Goal: Task Accomplishment & Management: Complete application form

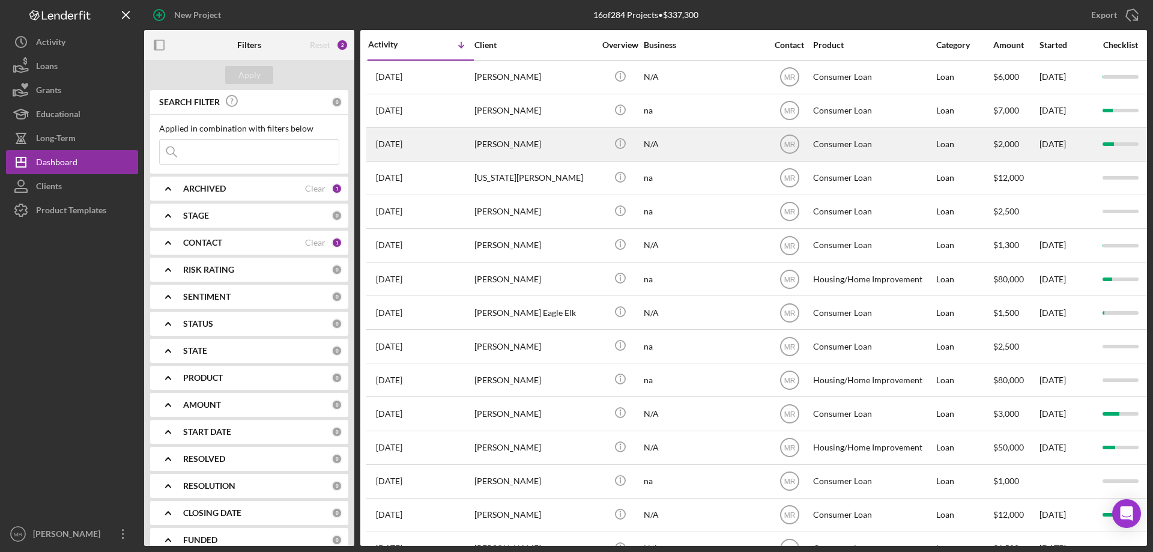
click at [557, 142] on div "[PERSON_NAME]" at bounding box center [535, 145] width 120 height 32
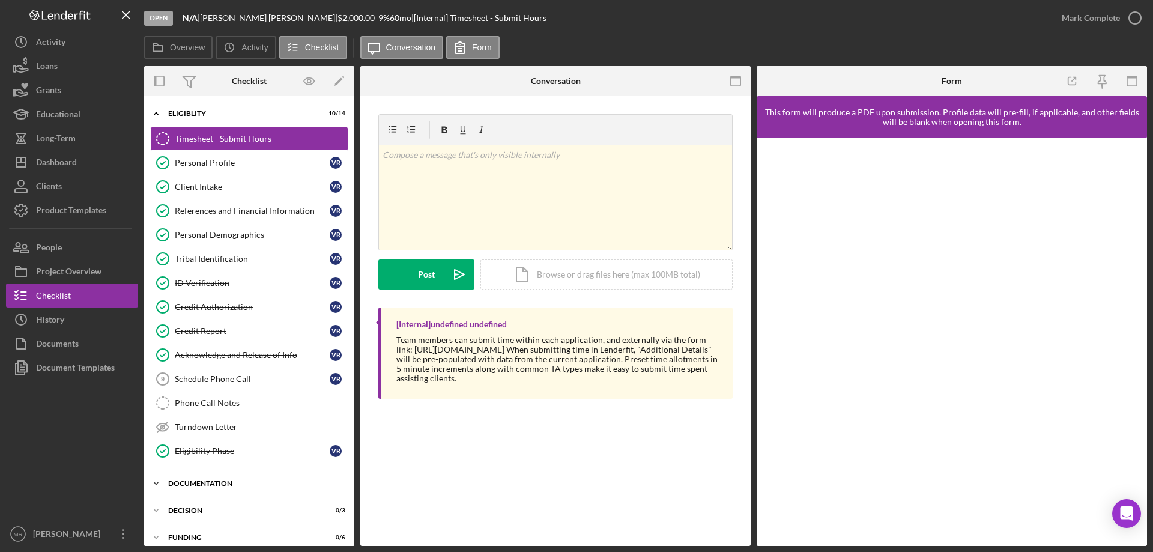
click at [201, 478] on div "Icon/Expander Documentation 1 / 9" at bounding box center [249, 484] width 210 height 24
click at [47, 162] on div "Dashboard" at bounding box center [56, 163] width 41 height 27
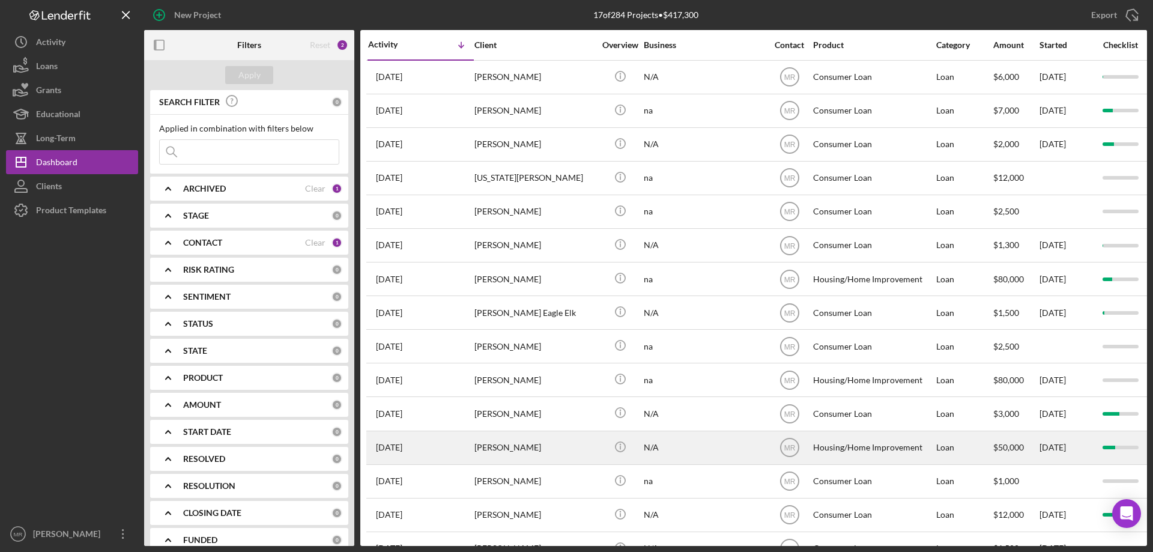
click at [711, 450] on div "N/A" at bounding box center [704, 448] width 120 height 32
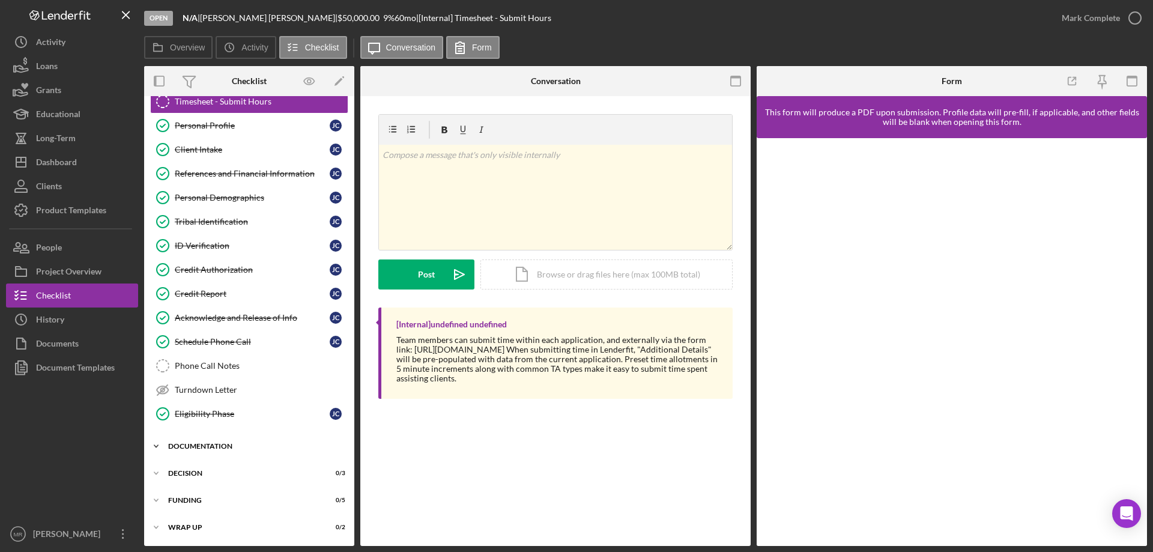
drag, startPoint x: 212, startPoint y: 442, endPoint x: 231, endPoint y: 444, distance: 19.4
click at [212, 442] on div "Icon/Expander Documentation 1 / 9" at bounding box center [249, 446] width 210 height 24
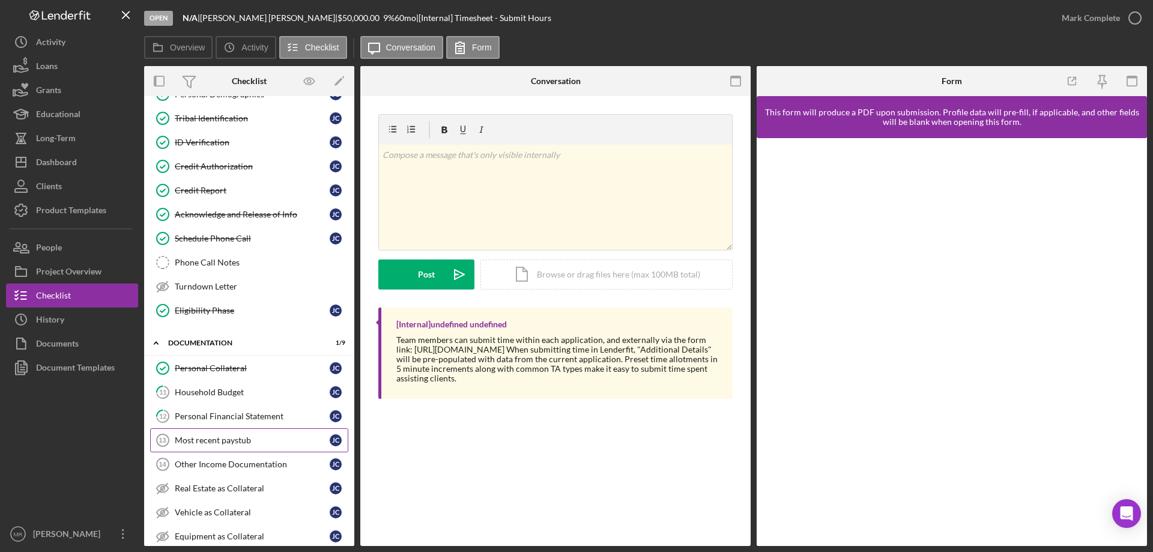
scroll to position [217, 0]
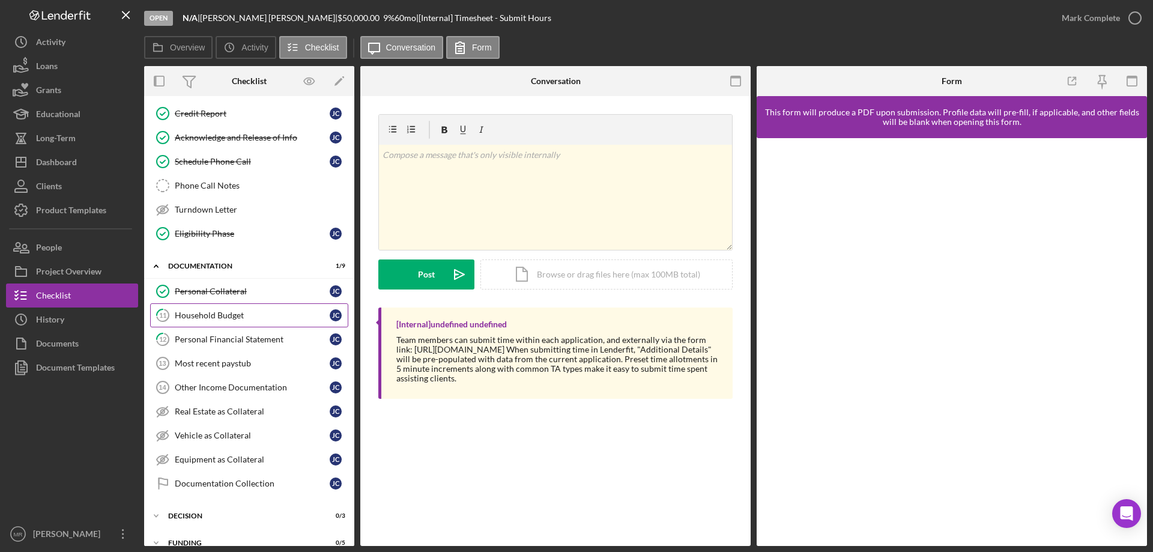
click at [190, 315] on div "Household Budget" at bounding box center [252, 316] width 155 height 10
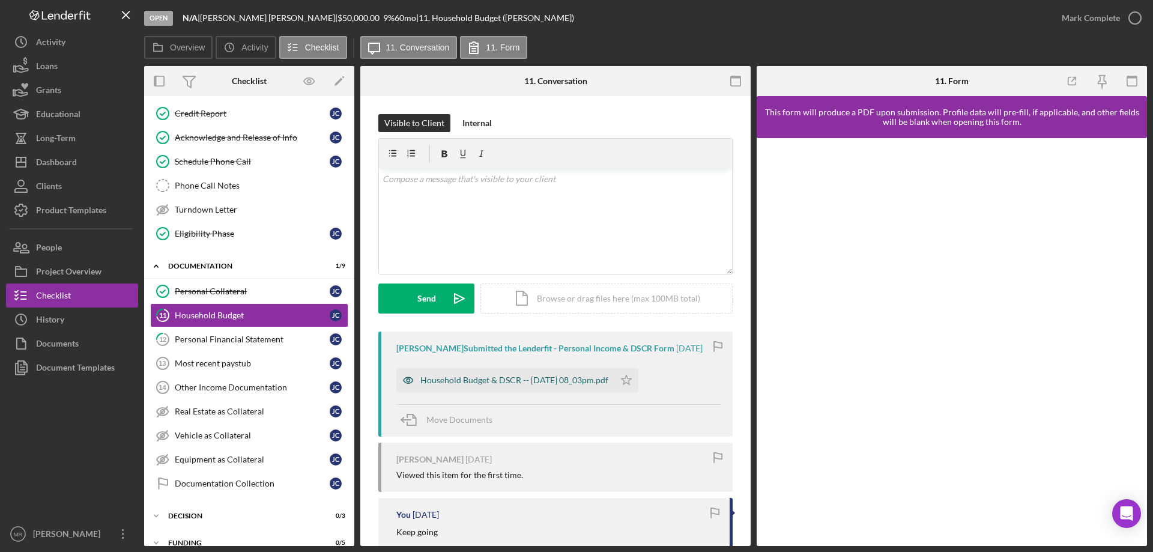
click at [531, 377] on div "Household Budget & DSCR -- [DATE] 08_03pm.pdf" at bounding box center [514, 380] width 188 height 10
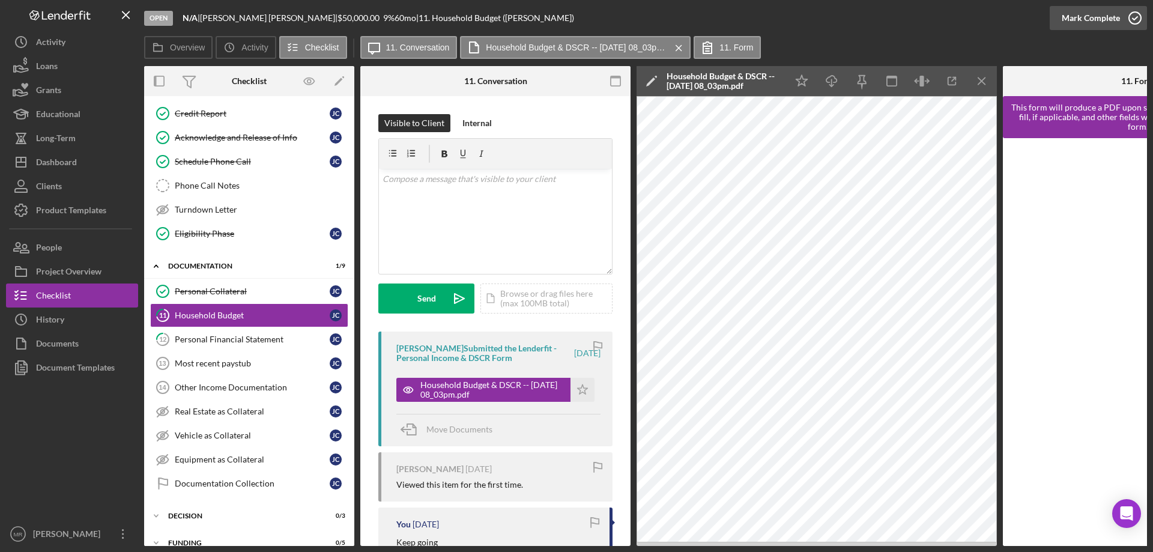
click at [1136, 12] on circle "button" at bounding box center [1135, 18] width 12 height 12
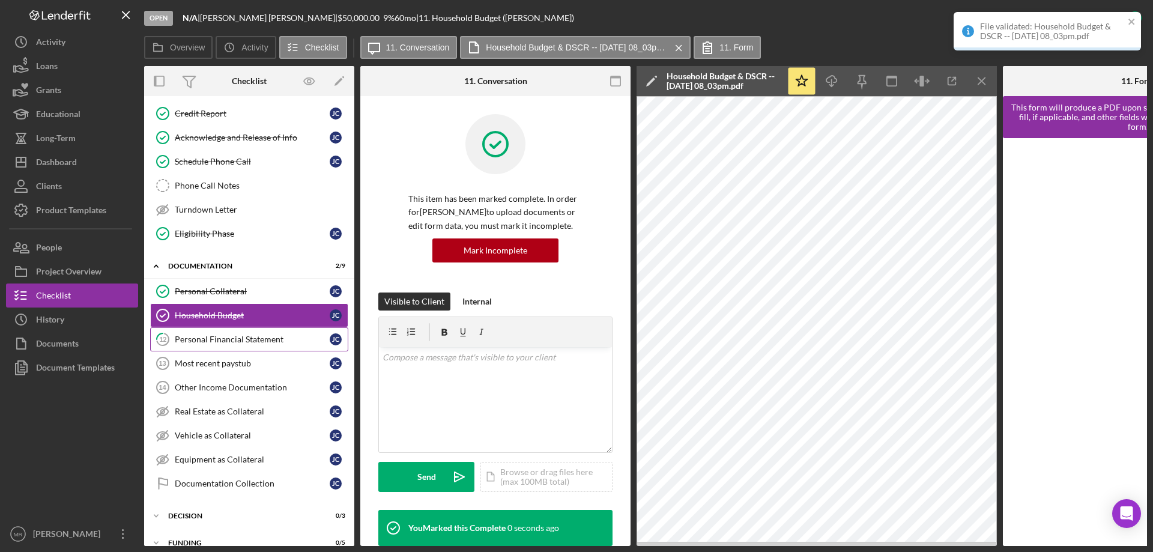
click at [207, 336] on div "Personal Financial Statement" at bounding box center [252, 340] width 155 height 10
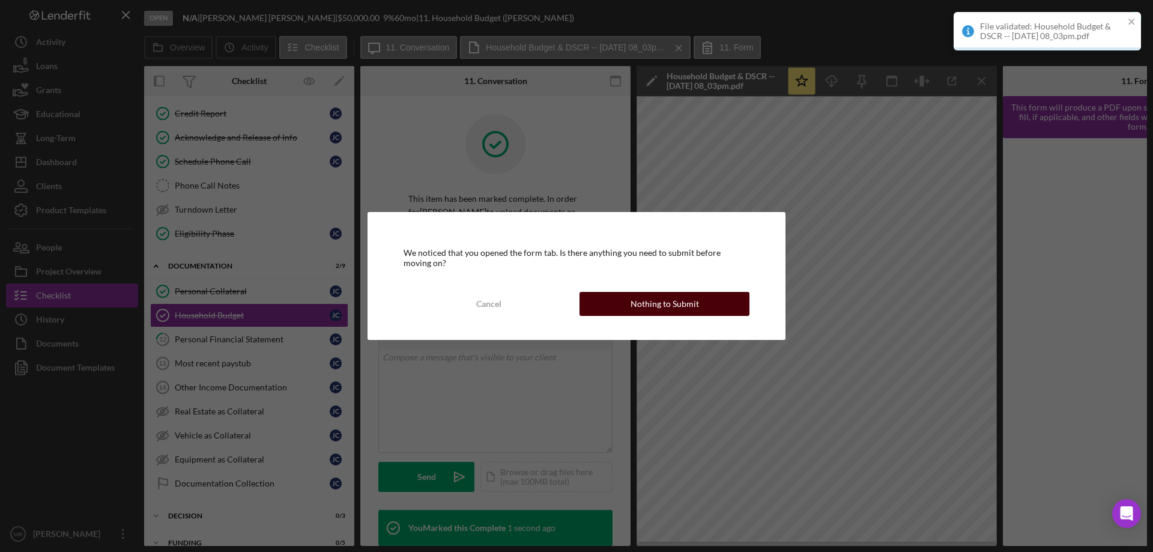
click at [679, 304] on div "Nothing to Submit" at bounding box center [665, 304] width 68 height 24
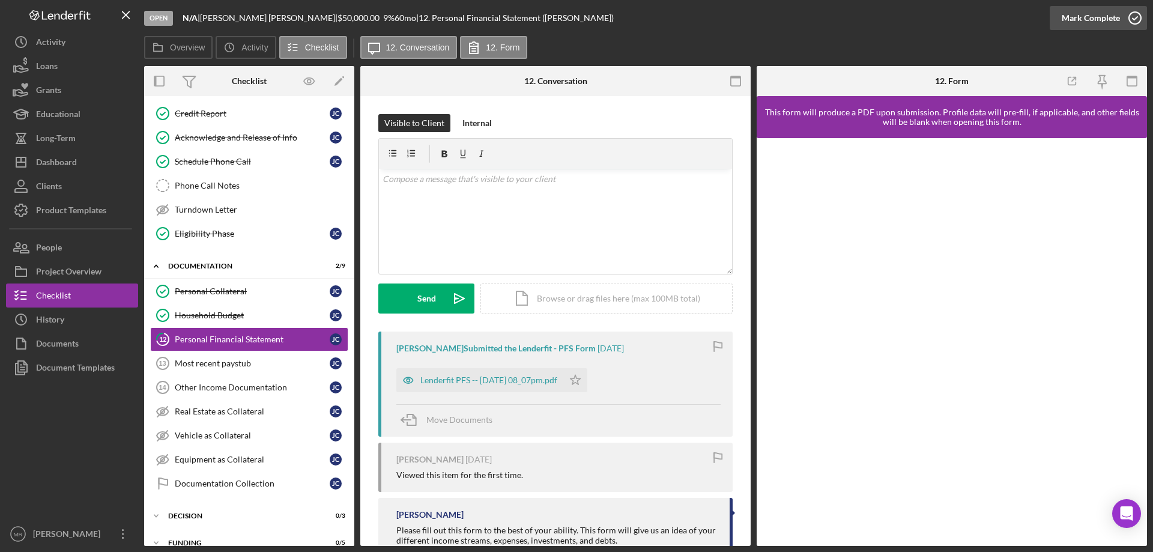
click at [1120, 17] on button "Mark Complete" at bounding box center [1098, 18] width 97 height 24
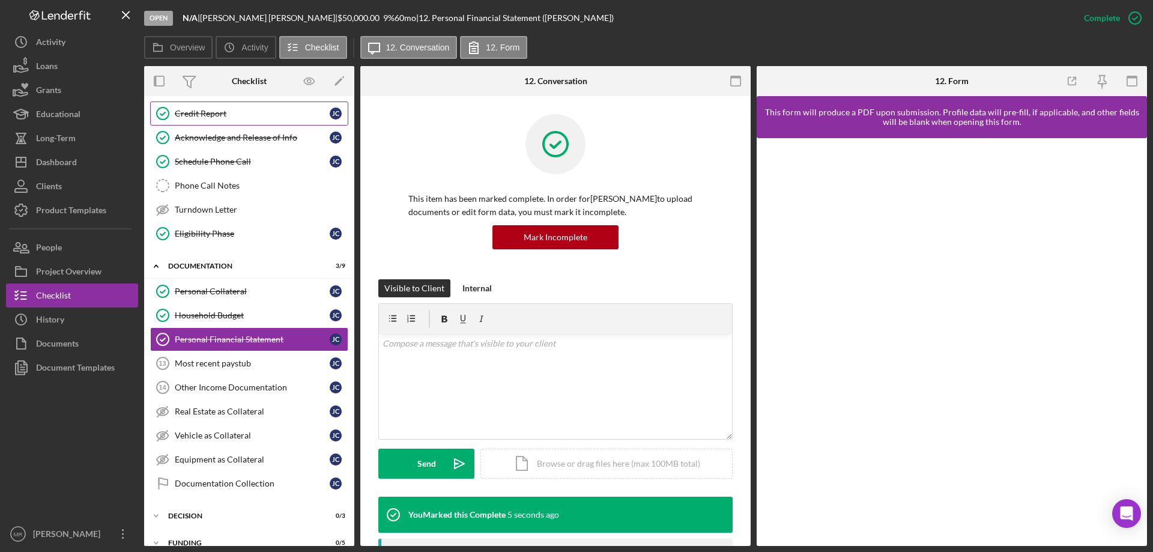
click at [204, 115] on div "Credit Report" at bounding box center [252, 114] width 155 height 10
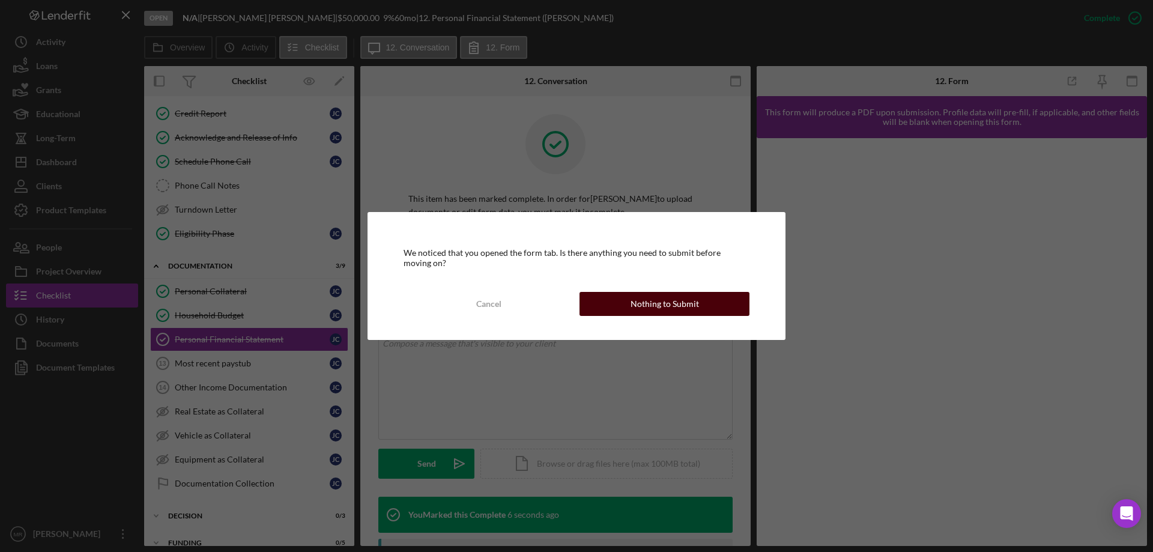
click at [656, 305] on div "Nothing to Submit" at bounding box center [665, 304] width 68 height 24
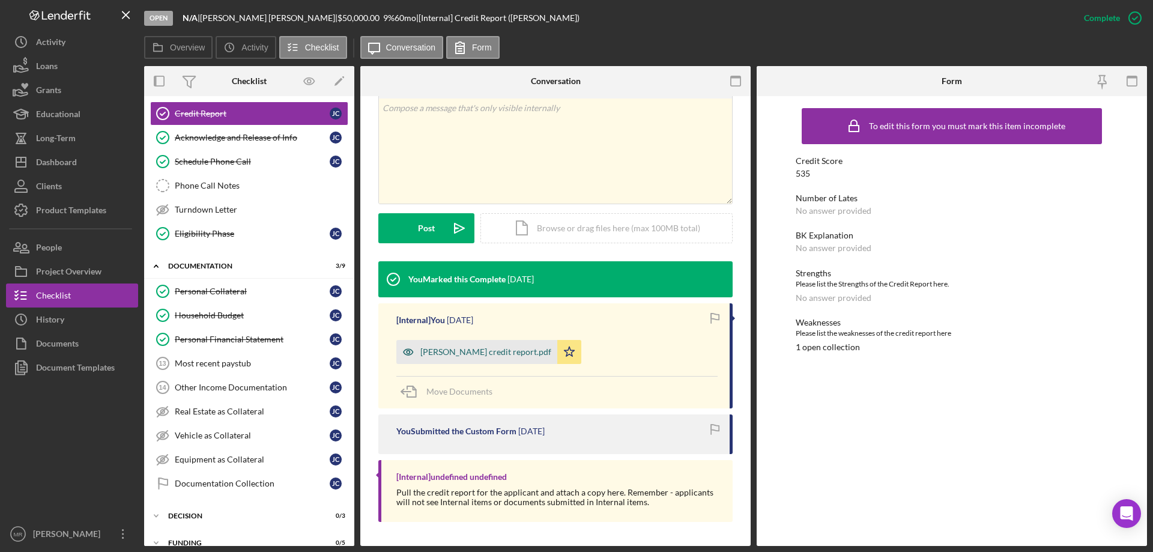
click at [473, 350] on div "[PERSON_NAME] credit report.pdf" at bounding box center [485, 352] width 131 height 10
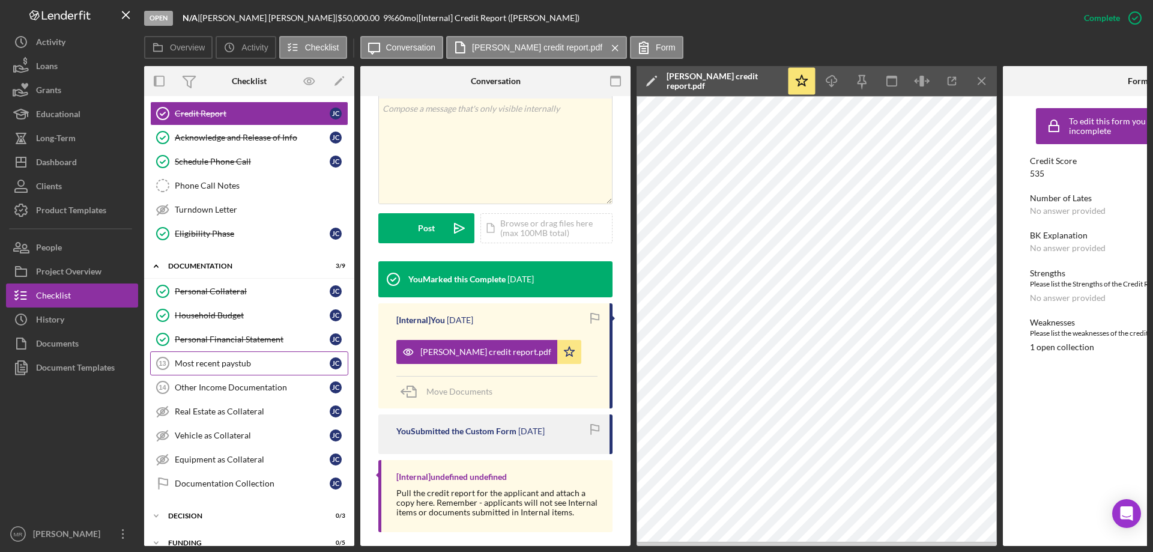
click at [211, 360] on div "Most recent paystub" at bounding box center [252, 364] width 155 height 10
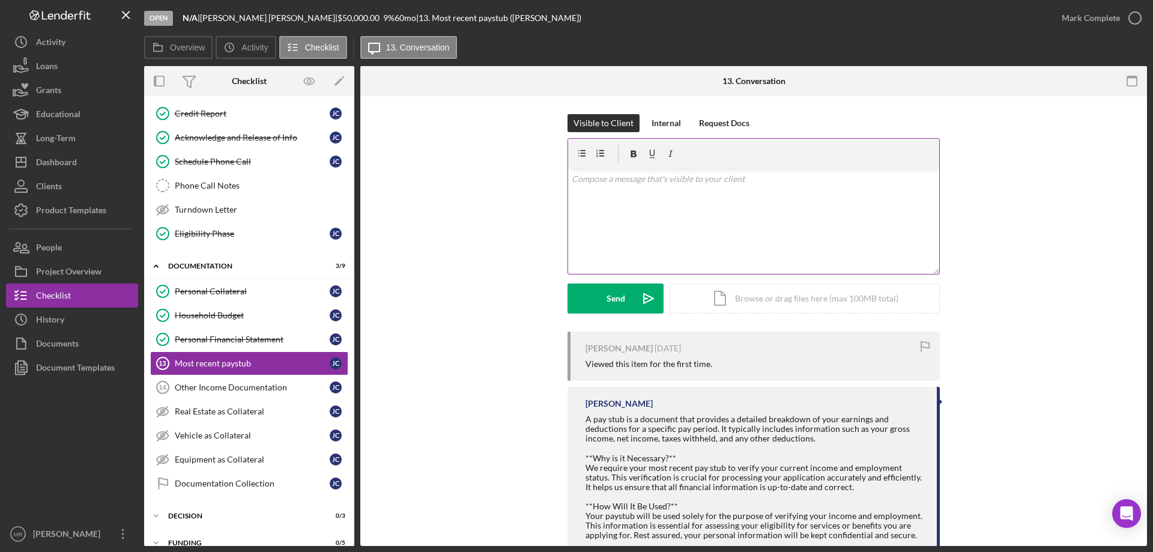
click at [621, 211] on div "v Color teal Color pink Remove color Add row above Add row below Add column bef…" at bounding box center [753, 221] width 371 height 105
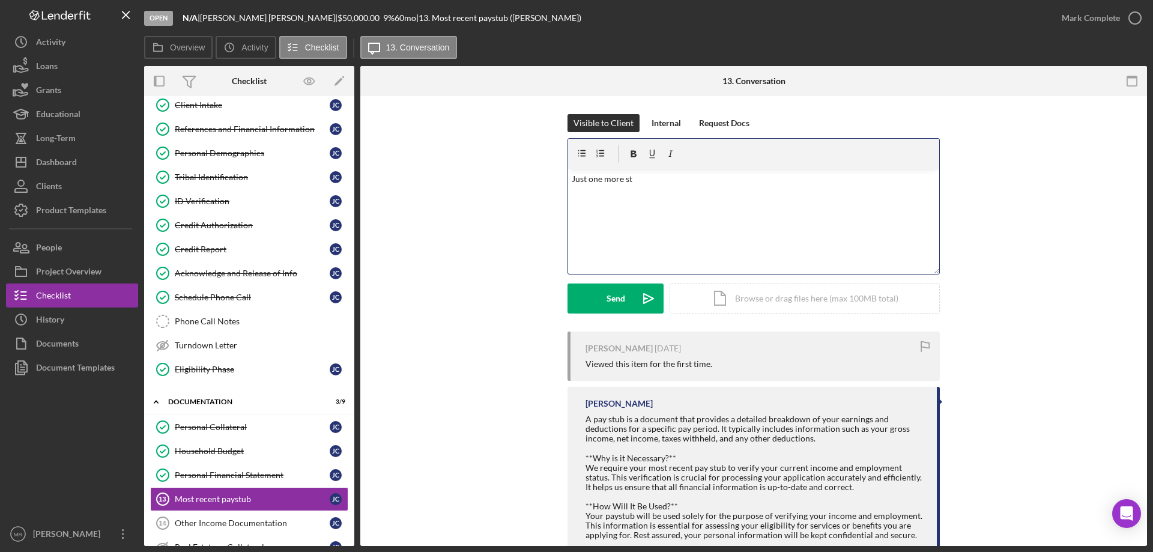
scroll to position [180, 0]
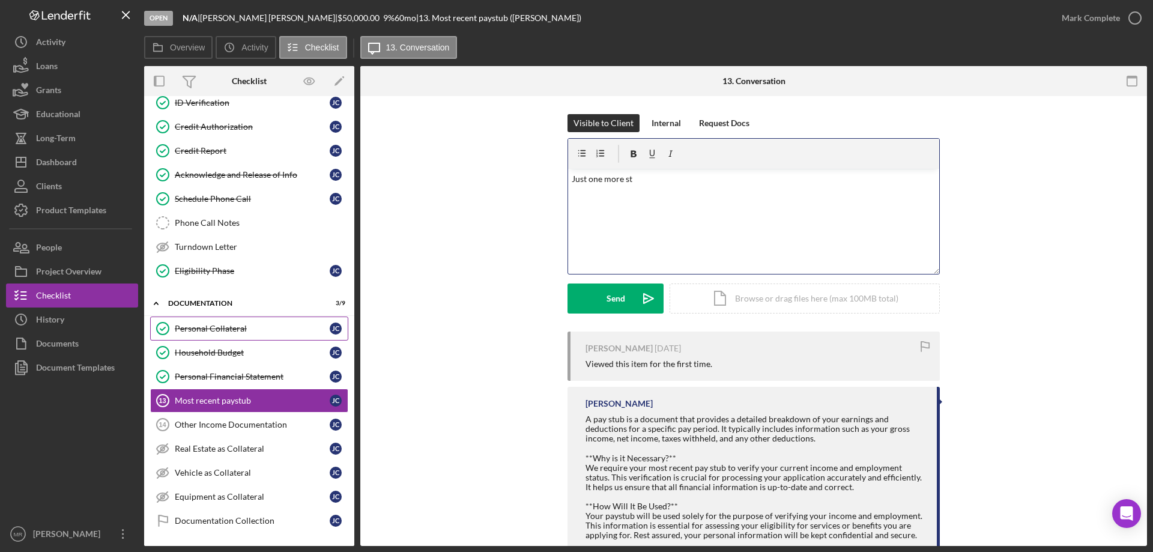
click at [204, 331] on div "Personal Collateral" at bounding box center [252, 329] width 155 height 10
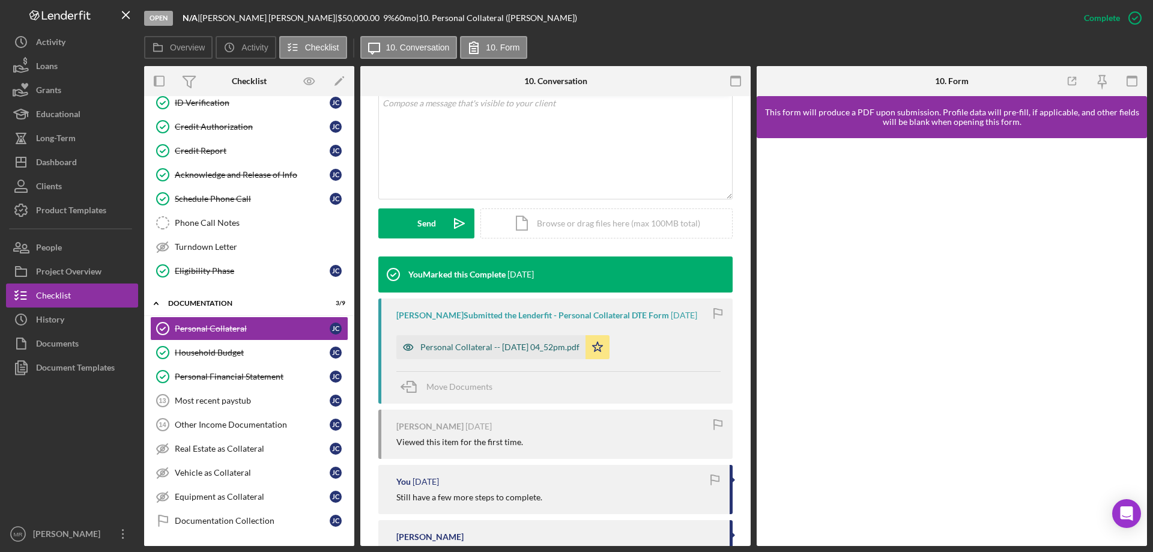
click at [500, 349] on div "Personal Collateral -- [DATE] 04_52pm.pdf" at bounding box center [499, 347] width 159 height 10
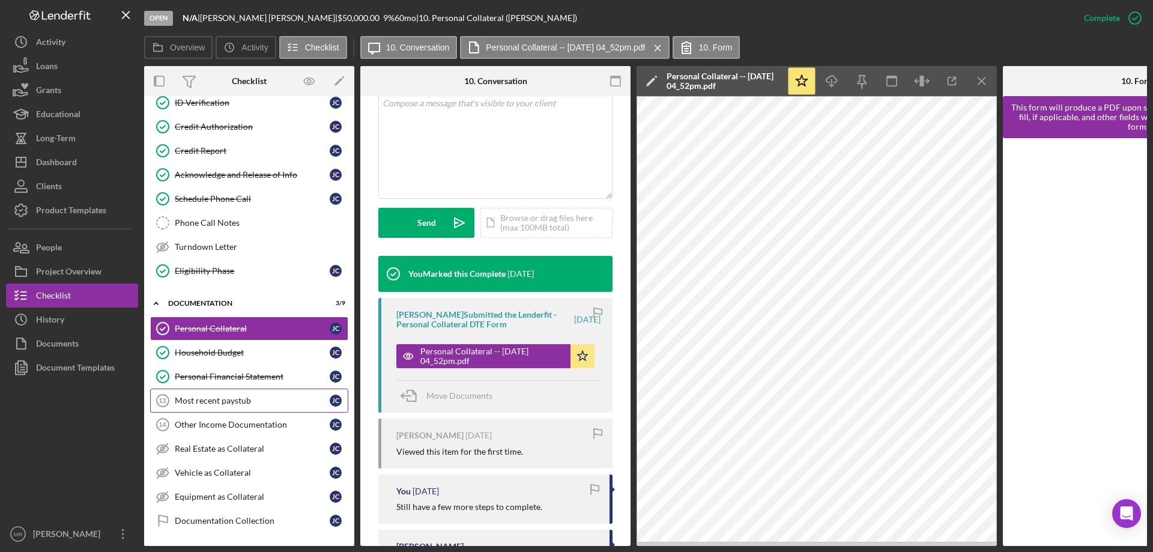
click at [196, 396] on div "Most recent paystub" at bounding box center [252, 401] width 155 height 10
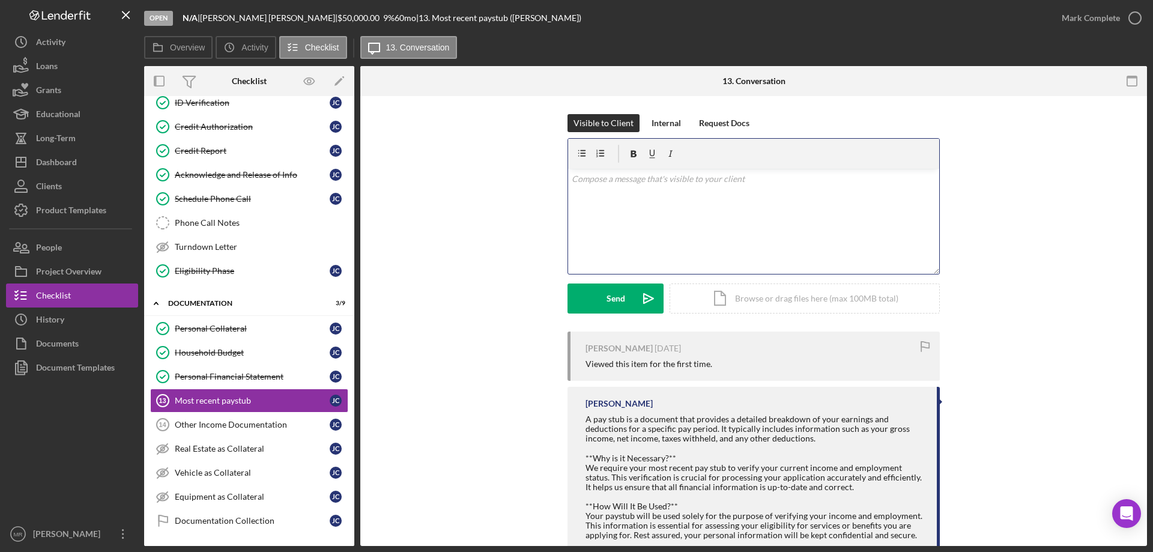
click at [685, 196] on div "v Color teal Color pink Remove color Add row above Add row below Add column bef…" at bounding box center [753, 221] width 371 height 105
click at [699, 180] on p "Just one more step to complete for consideration." at bounding box center [754, 178] width 365 height 13
click at [615, 297] on div "Send" at bounding box center [616, 299] width 19 height 30
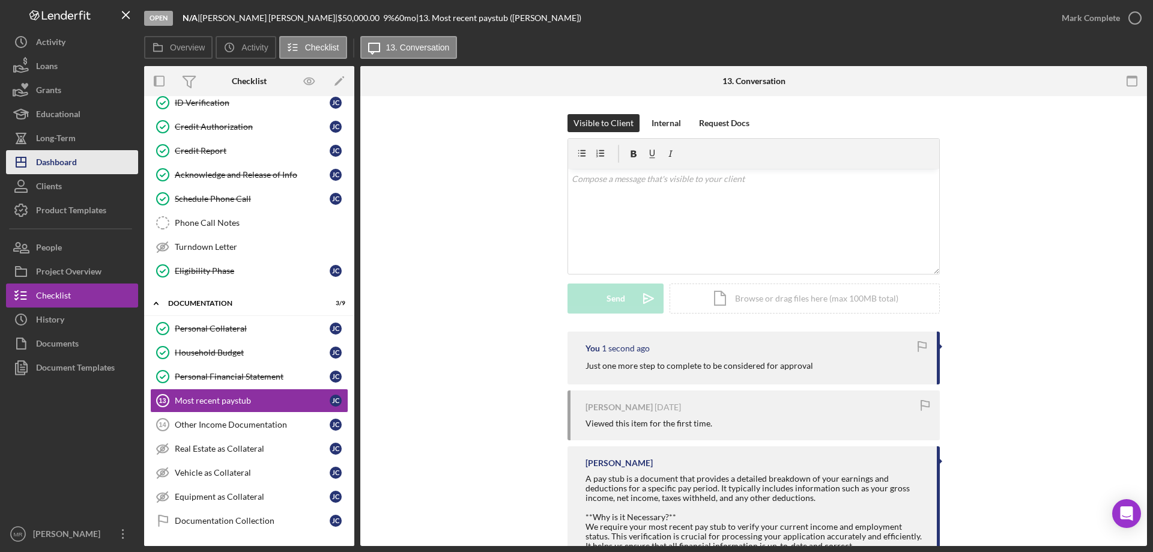
click at [63, 164] on div "Dashboard" at bounding box center [56, 163] width 41 height 27
